Goal: Find specific page/section: Find specific page/section

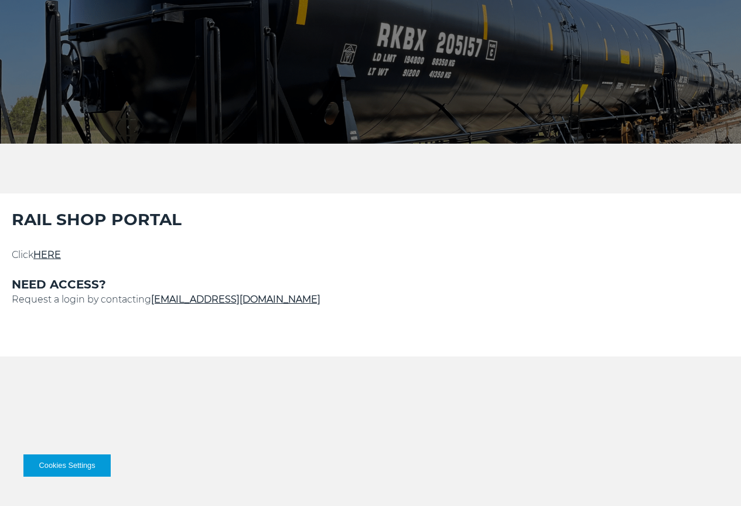
scroll to position [234, 0]
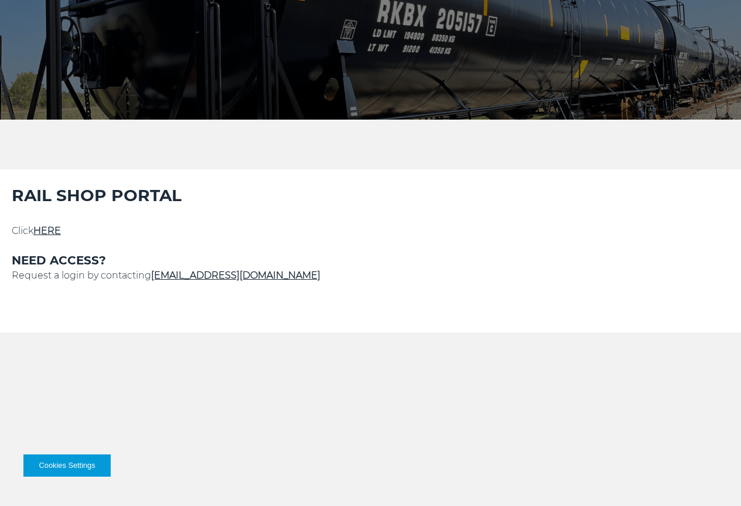
click at [61, 236] on link "HERE" at bounding box center [47, 230] width 28 height 11
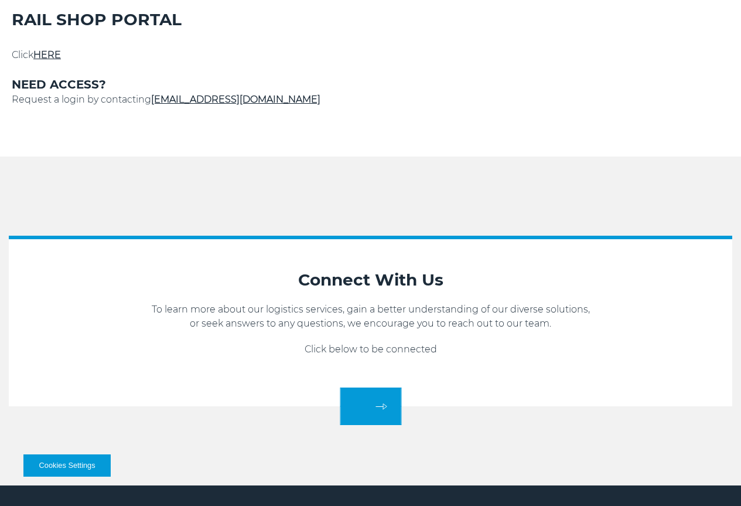
scroll to position [351, 0]
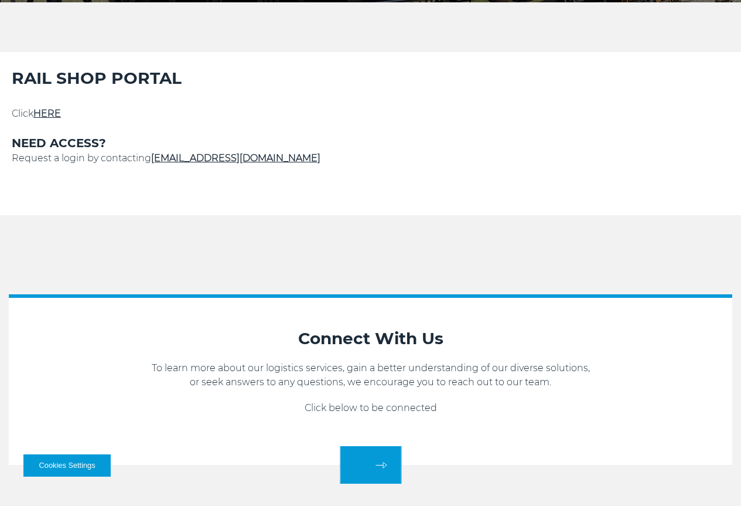
click at [61, 119] on link "HERE" at bounding box center [47, 113] width 28 height 11
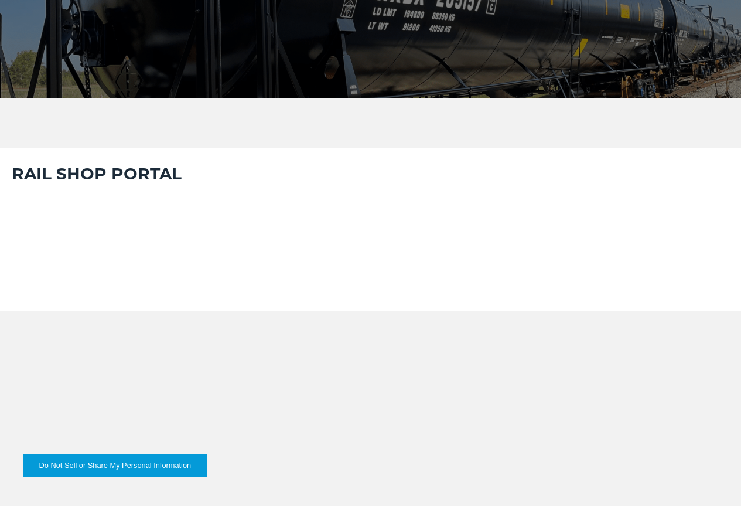
scroll to position [293, 0]
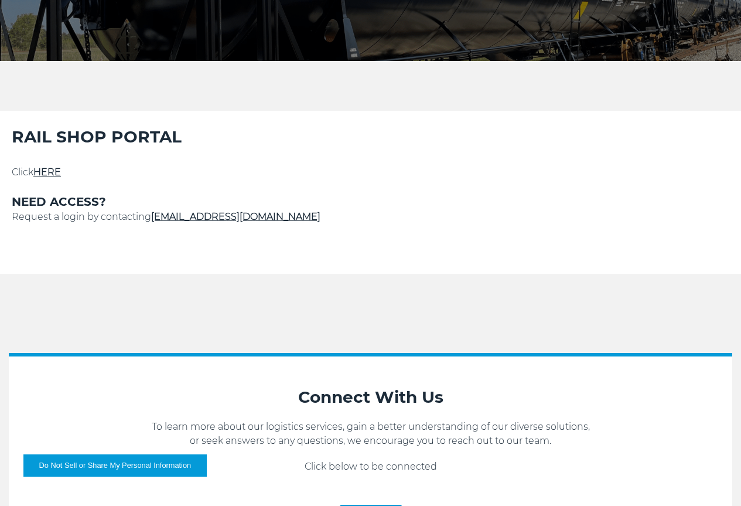
click at [61, 177] on link "HERE" at bounding box center [47, 171] width 28 height 11
